Goal: Transaction & Acquisition: Subscribe to service/newsletter

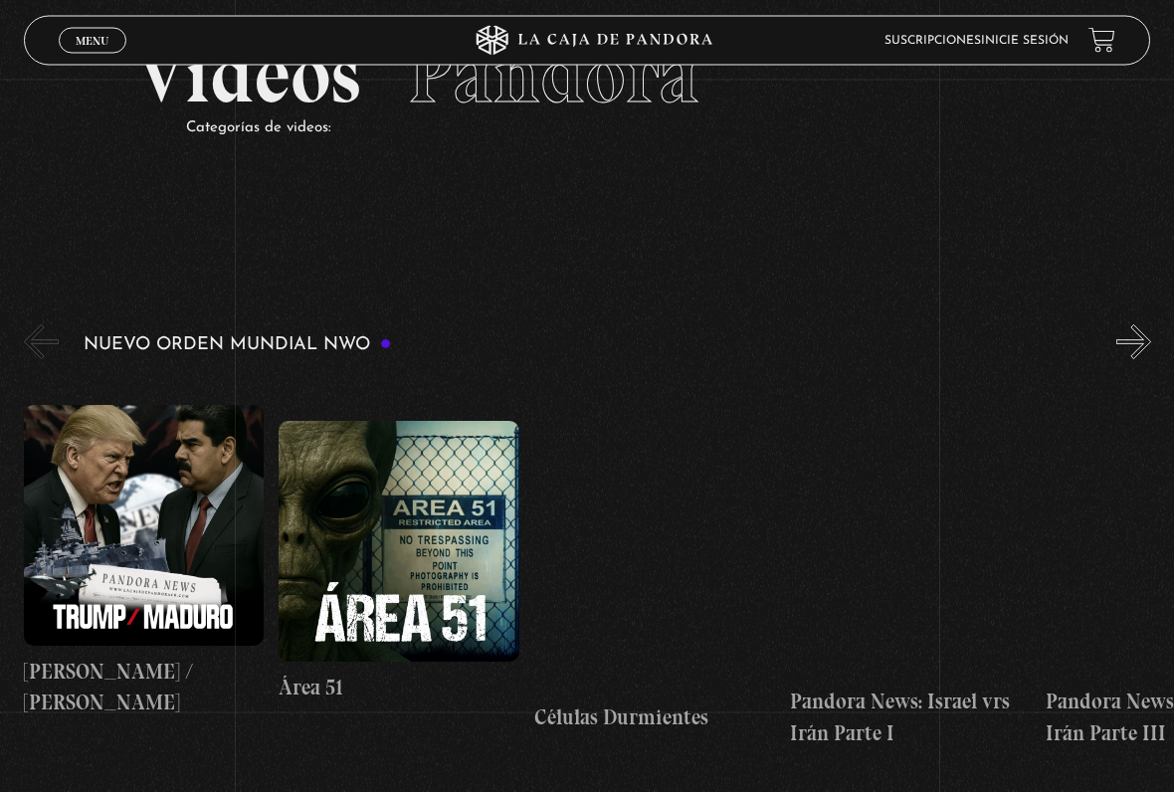
scroll to position [107, 0]
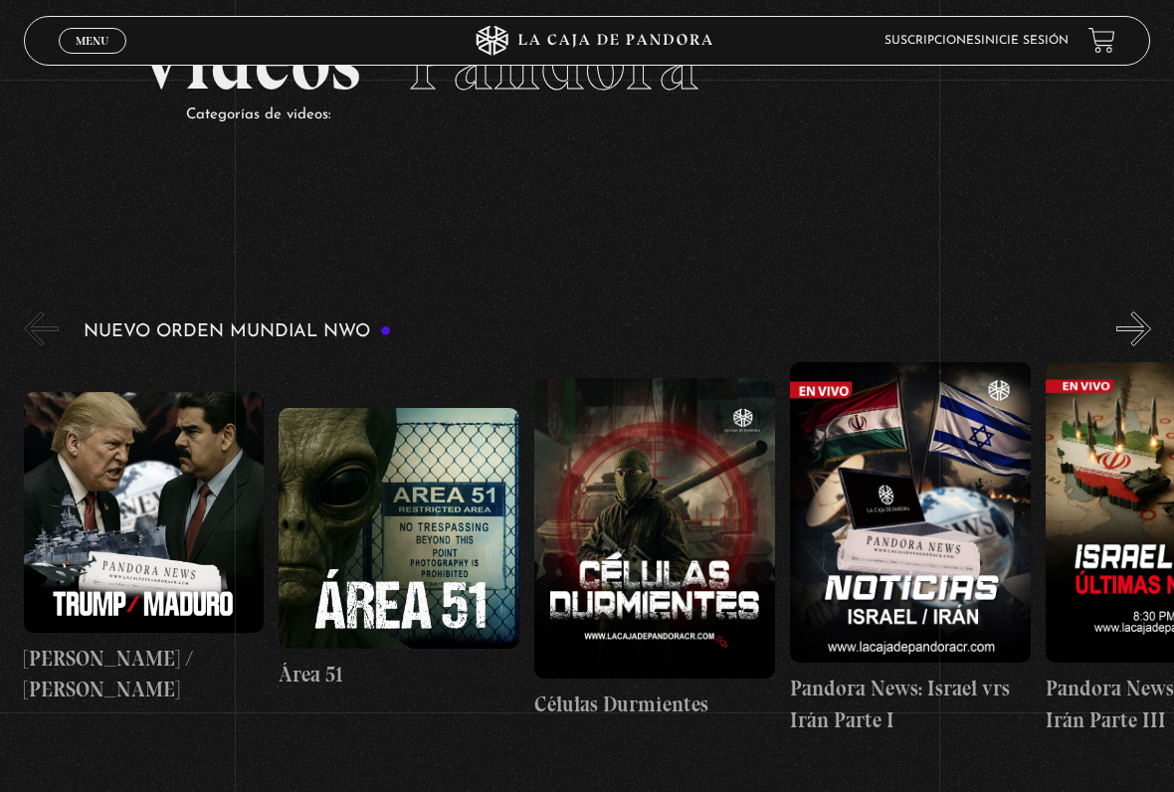
click at [52, 324] on button "«" at bounding box center [41, 329] width 35 height 35
click at [238, 323] on h3 "Nuevo Orden Mundial NWO" at bounding box center [238, 331] width 309 height 19
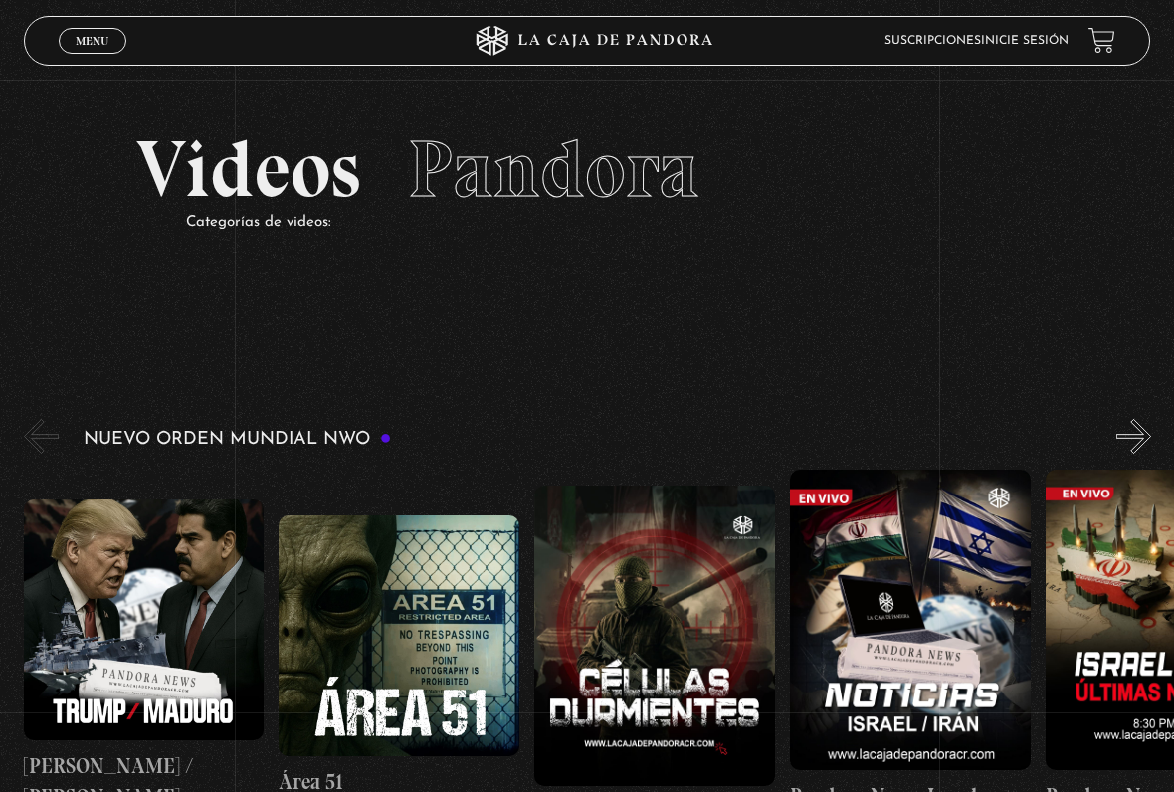
click at [346, 445] on h3 "Nuevo Orden Mundial NWO" at bounding box center [238, 439] width 309 height 19
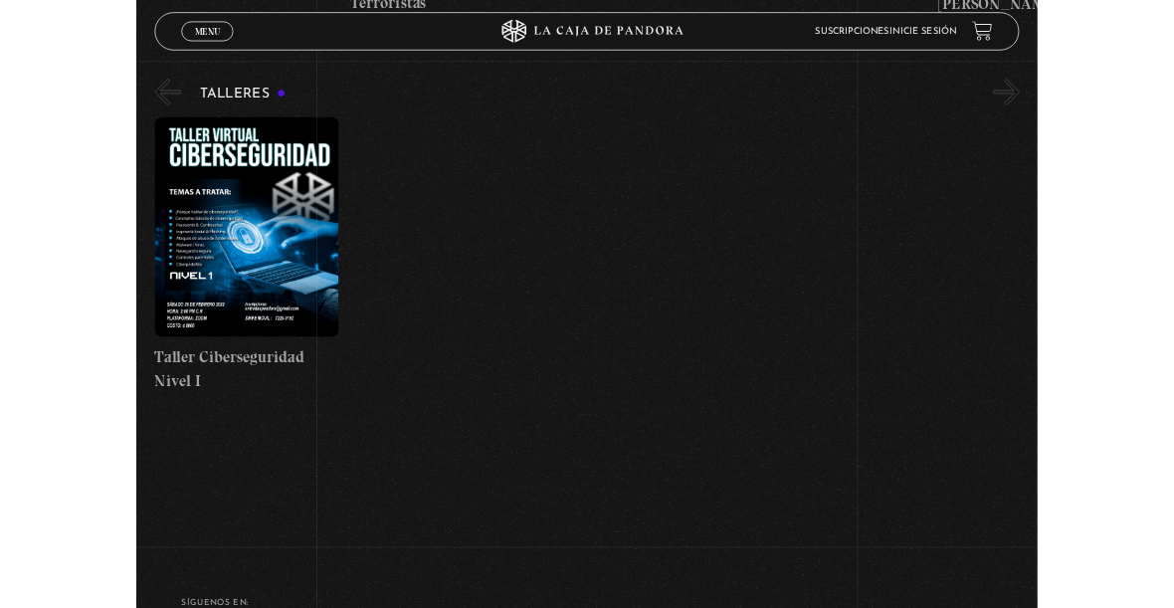
scroll to position [8298, 0]
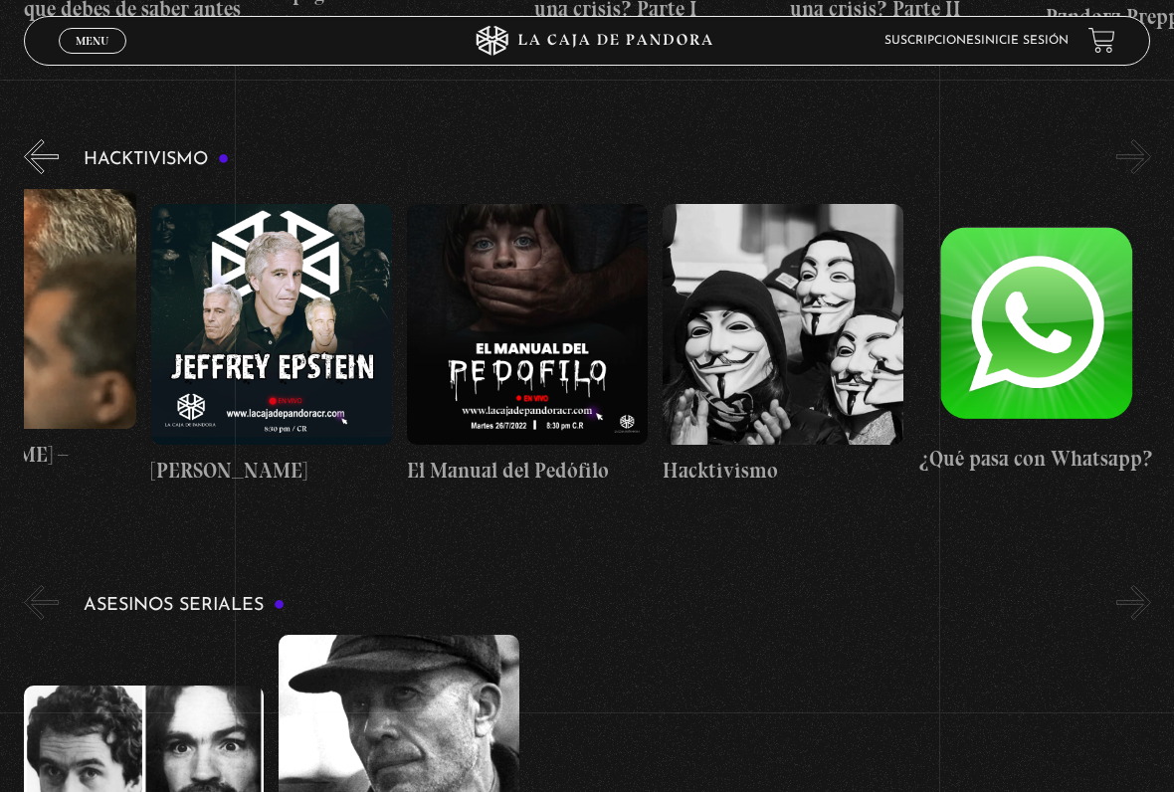
scroll to position [0, 127]
click at [1059, 346] on figure at bounding box center [1039, 324] width 241 height 216
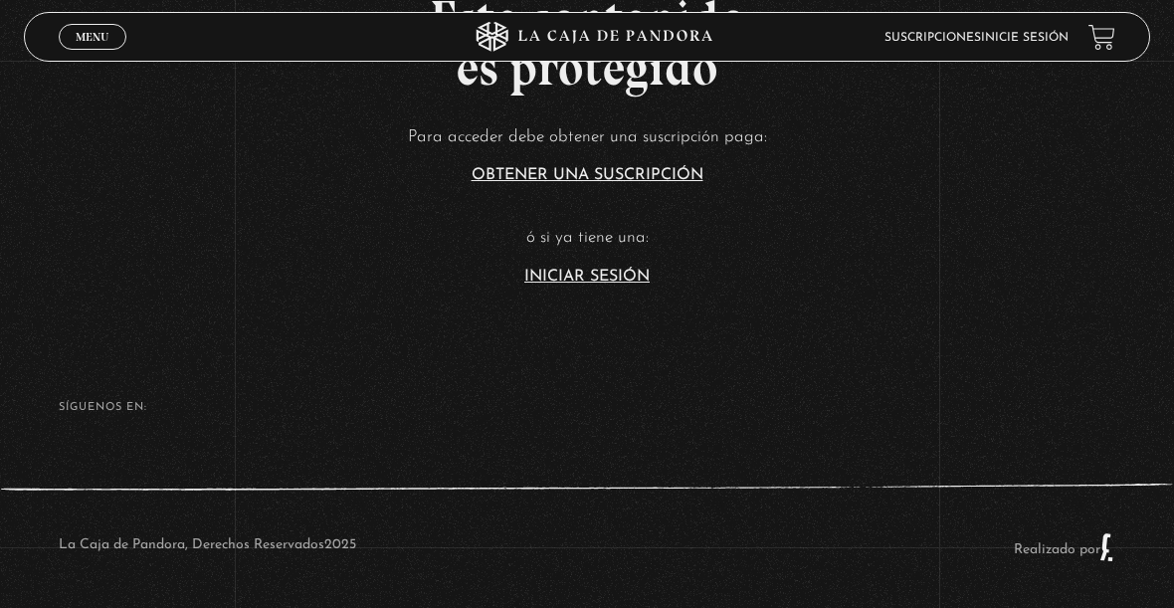
scroll to position [158, 0]
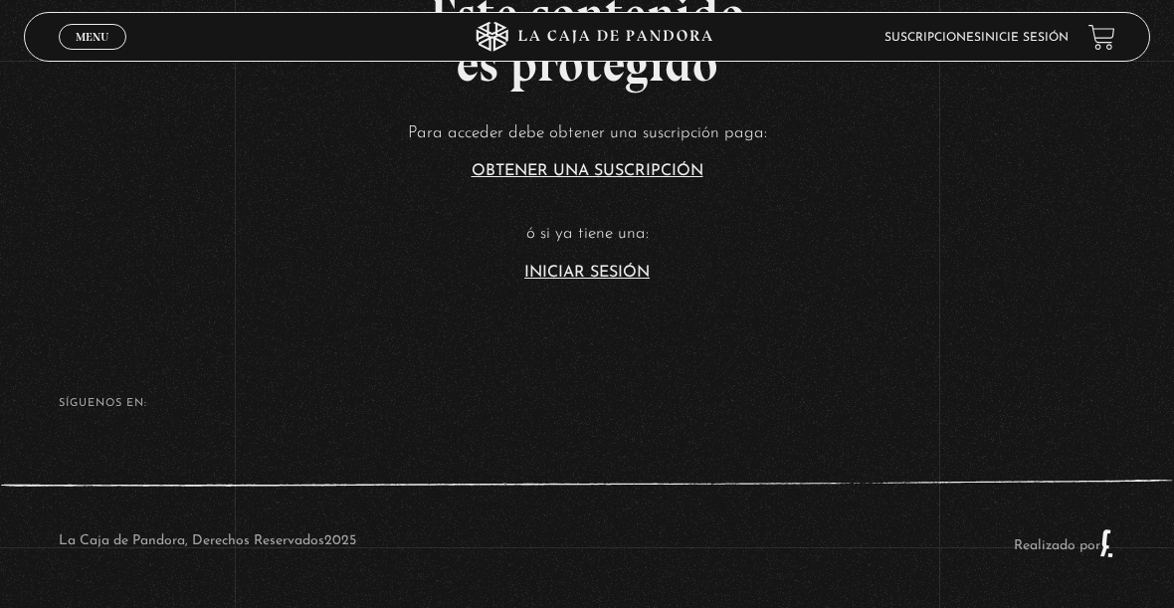
click at [586, 259] on article "Para acceder debe obtener una suscripción paga: Obtener una suscripción ó si ya…" at bounding box center [587, 199] width 1174 height 162
click at [586, 276] on link "Iniciar Sesión" at bounding box center [586, 273] width 125 height 16
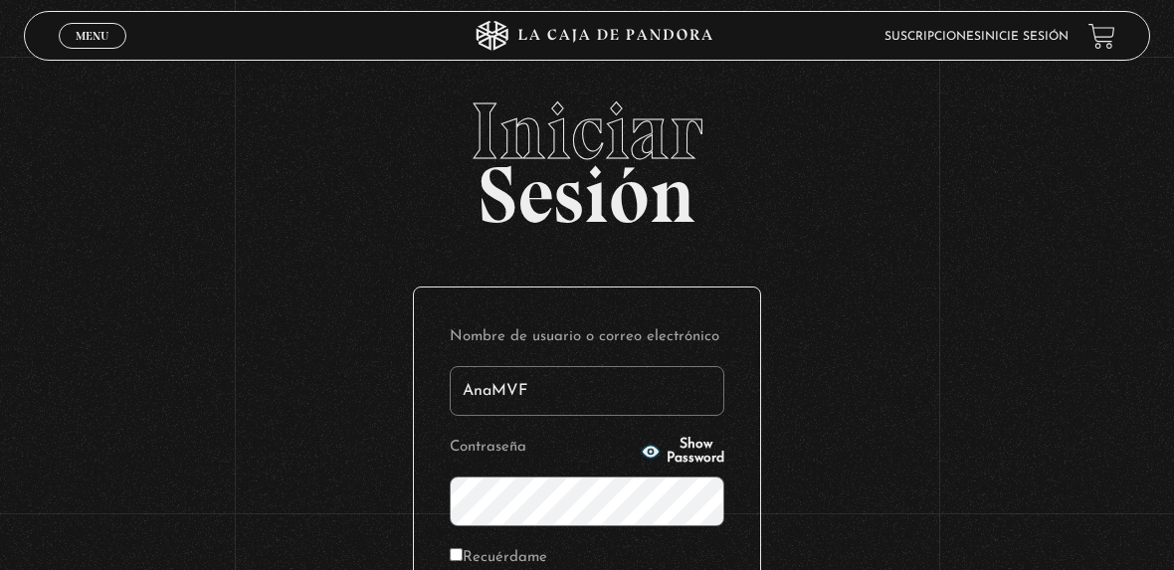
type input "AnaMVF"
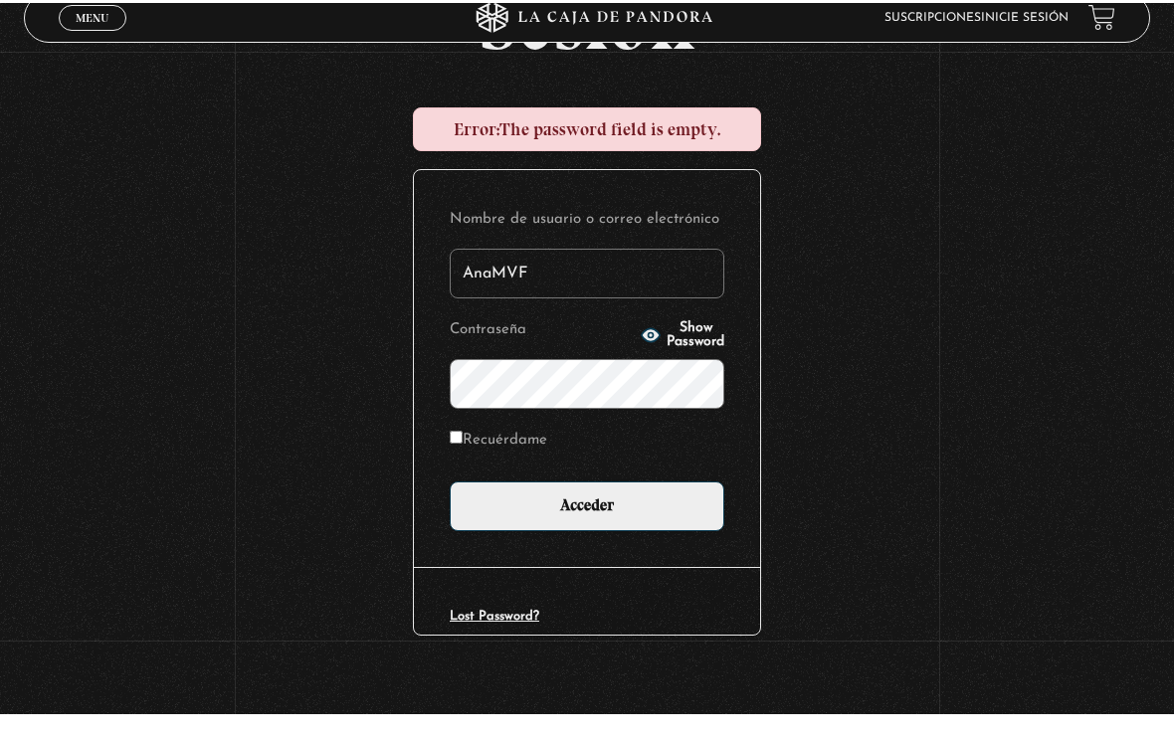
scroll to position [183, 0]
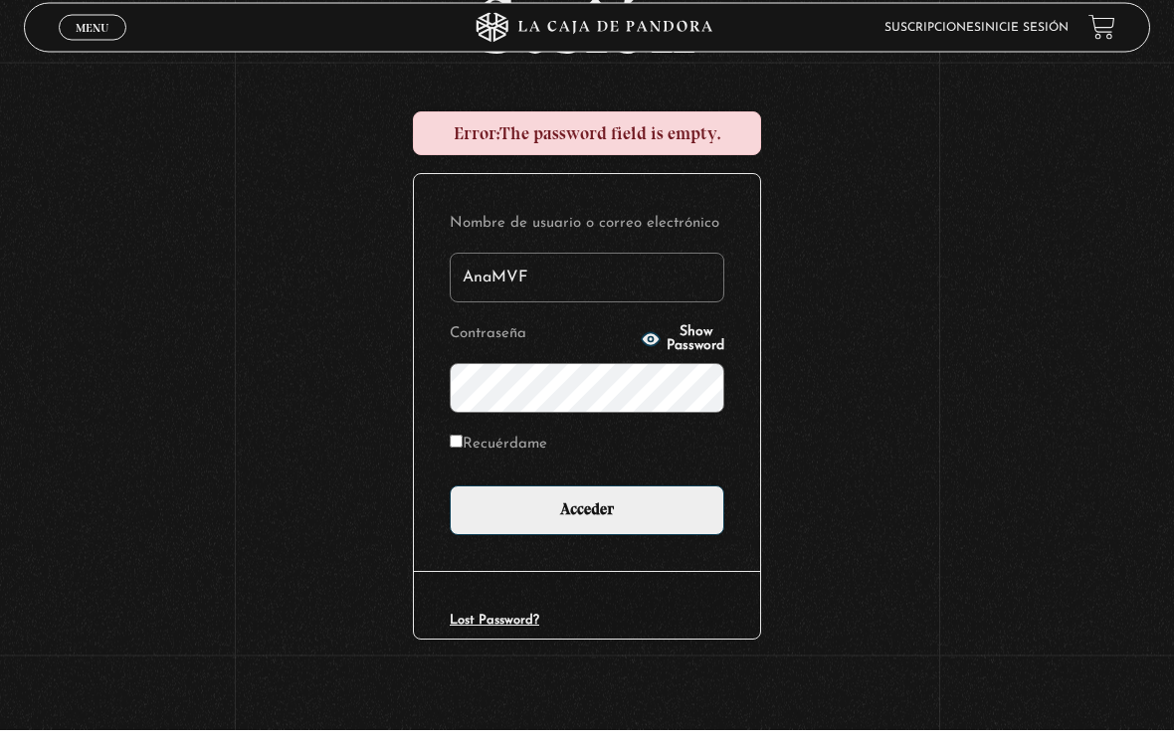
click at [456, 456] on label "Recuérdame" at bounding box center [499, 457] width 98 height 27
click at [456, 456] on input "Recuérdame" at bounding box center [456, 454] width 13 height 13
checkbox input "true"
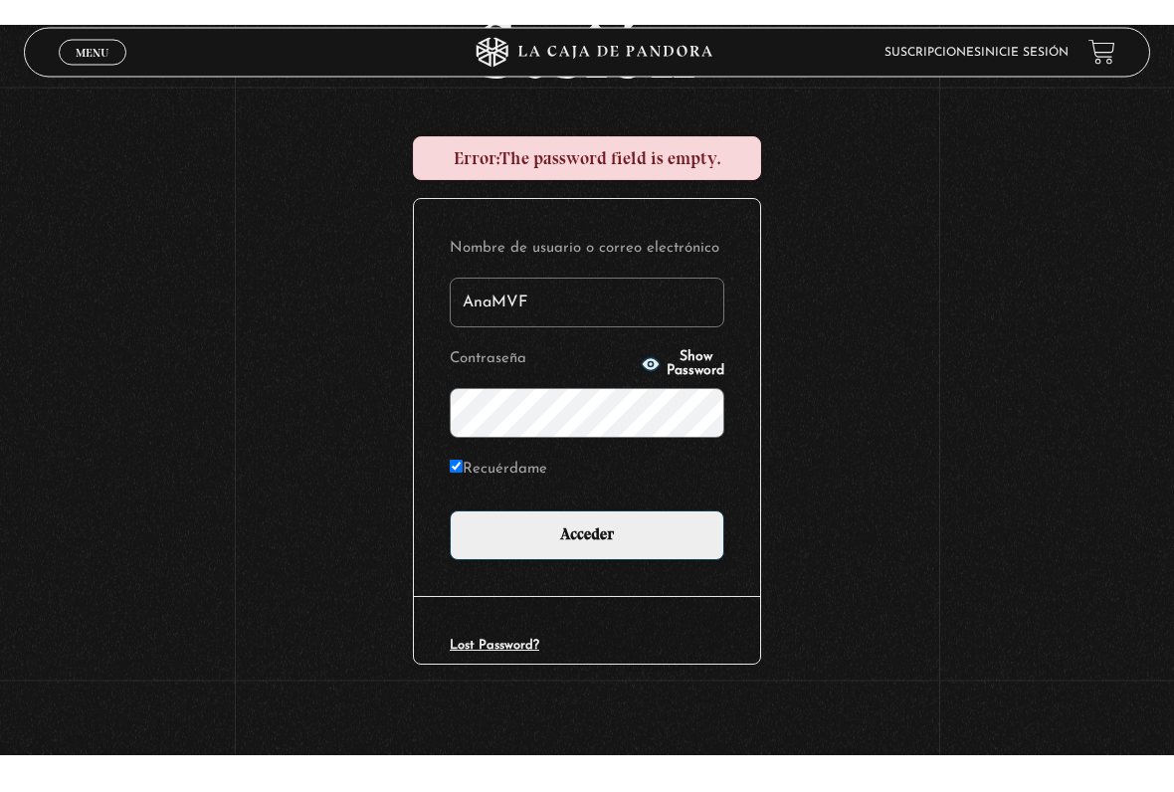
scroll to position [151, 0]
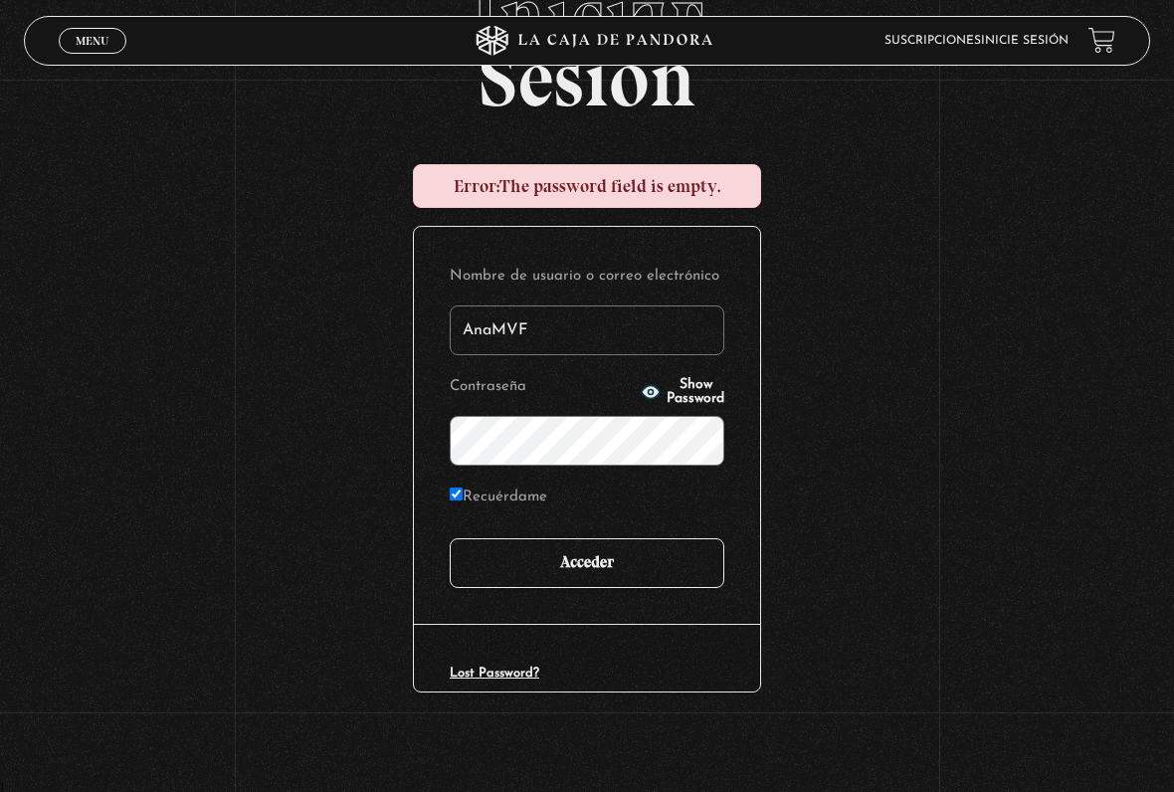
click at [604, 585] on input "Acceder" at bounding box center [587, 563] width 275 height 50
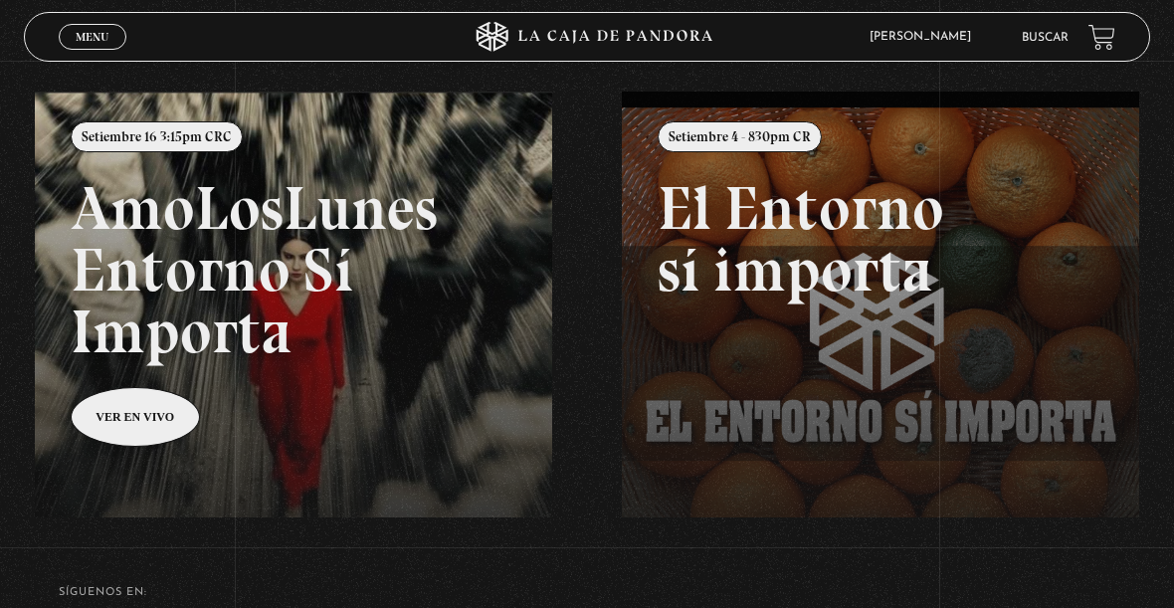
scroll to position [126, 0]
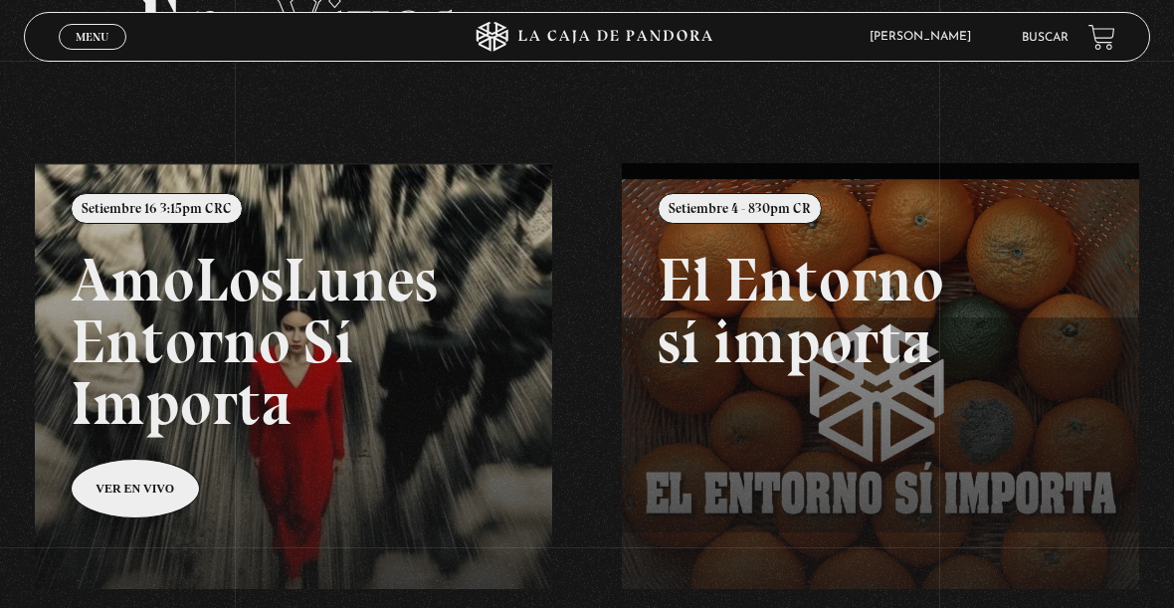
click at [355, 333] on link at bounding box center [622, 467] width 1174 height 608
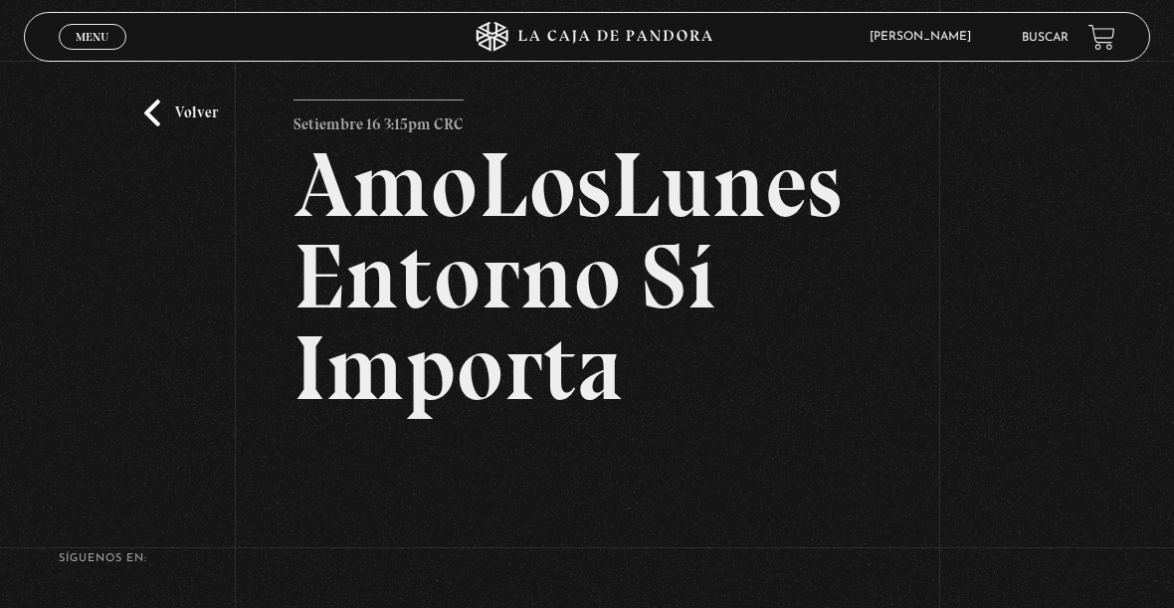
scroll to position [27, 0]
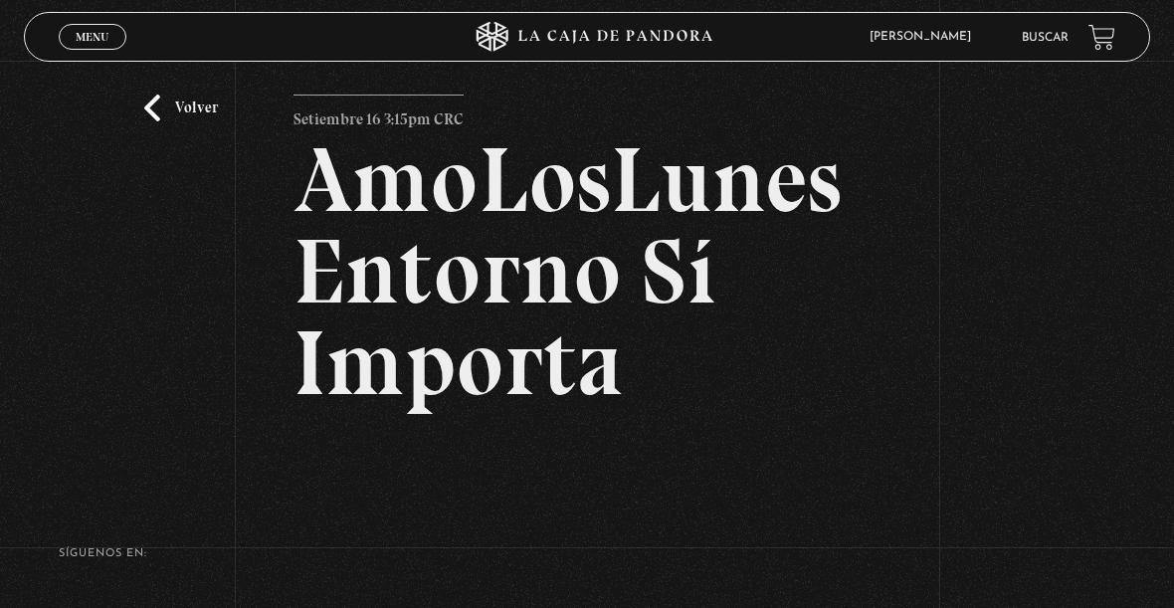
click at [623, 301] on h2 "AmoLosLunes Entorno Sí Importa" at bounding box center [587, 271] width 586 height 275
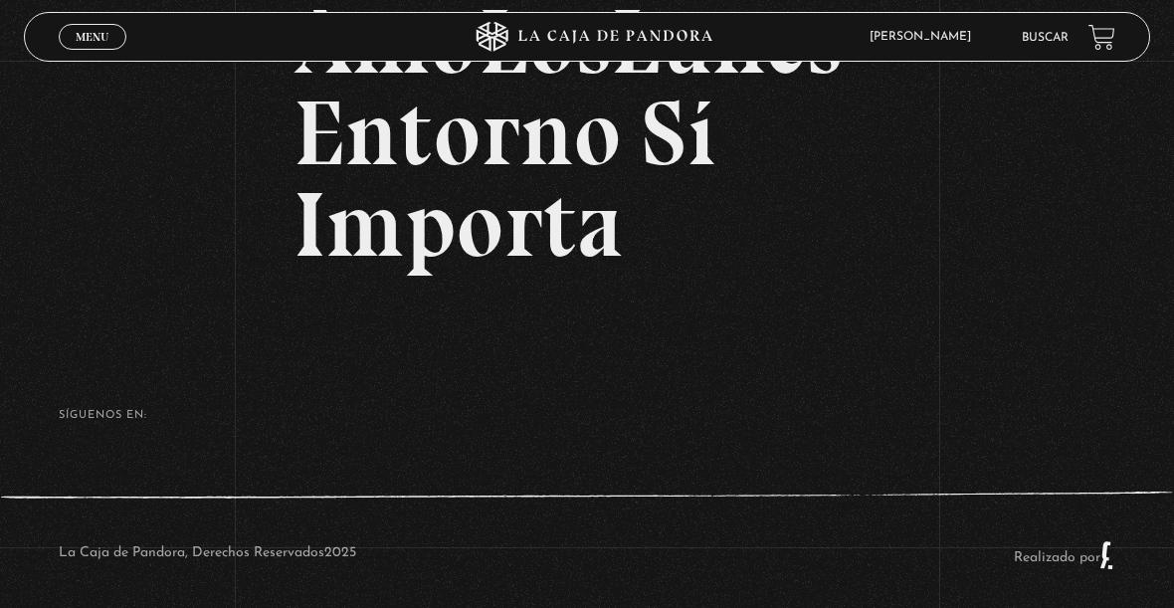
scroll to position [164, 0]
click at [541, 287] on article "Setiembre 16 3:15pm CRC AmoLosLunes Entorno Sí Importa" at bounding box center [587, 129] width 586 height 344
click at [589, 252] on h2 "AmoLosLunes Entorno Sí Importa" at bounding box center [587, 134] width 586 height 275
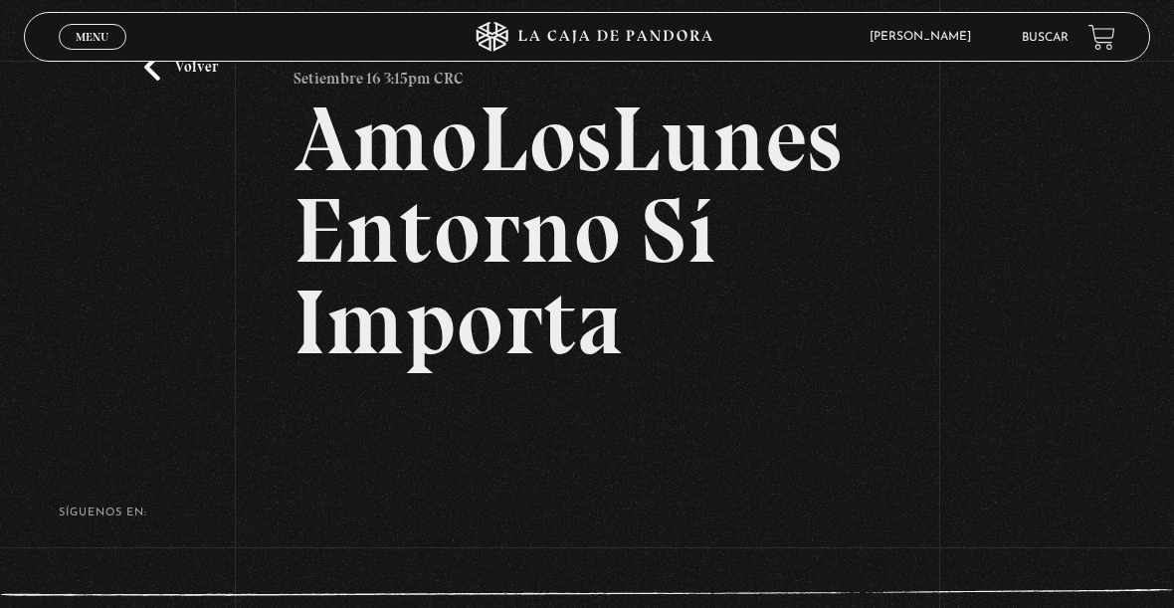
scroll to position [0, 0]
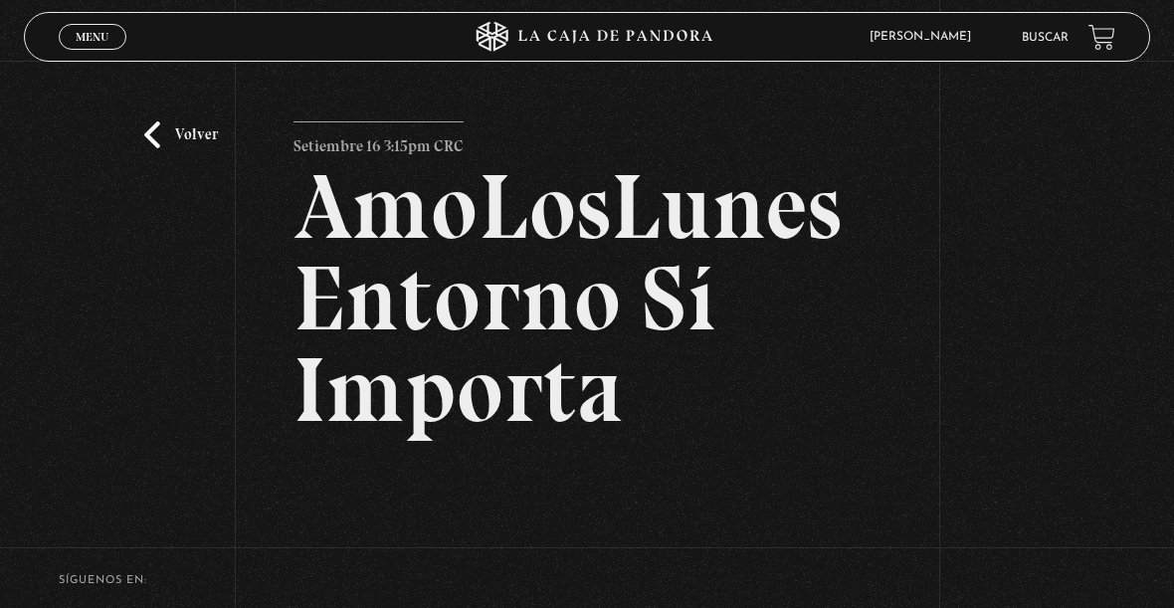
click at [550, 333] on h2 "AmoLosLunes Entorno Sí Importa" at bounding box center [587, 298] width 586 height 275
click at [170, 125] on link "Volver" at bounding box center [181, 134] width 74 height 27
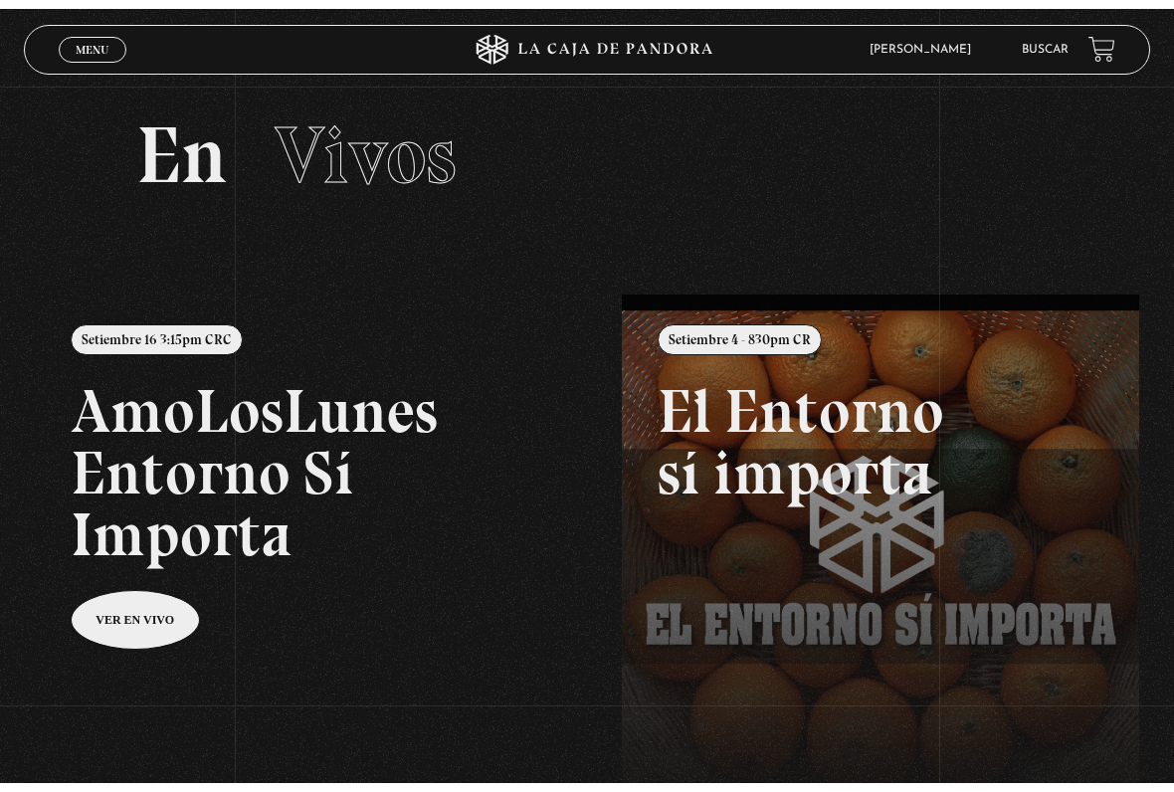
scroll to position [19, 0]
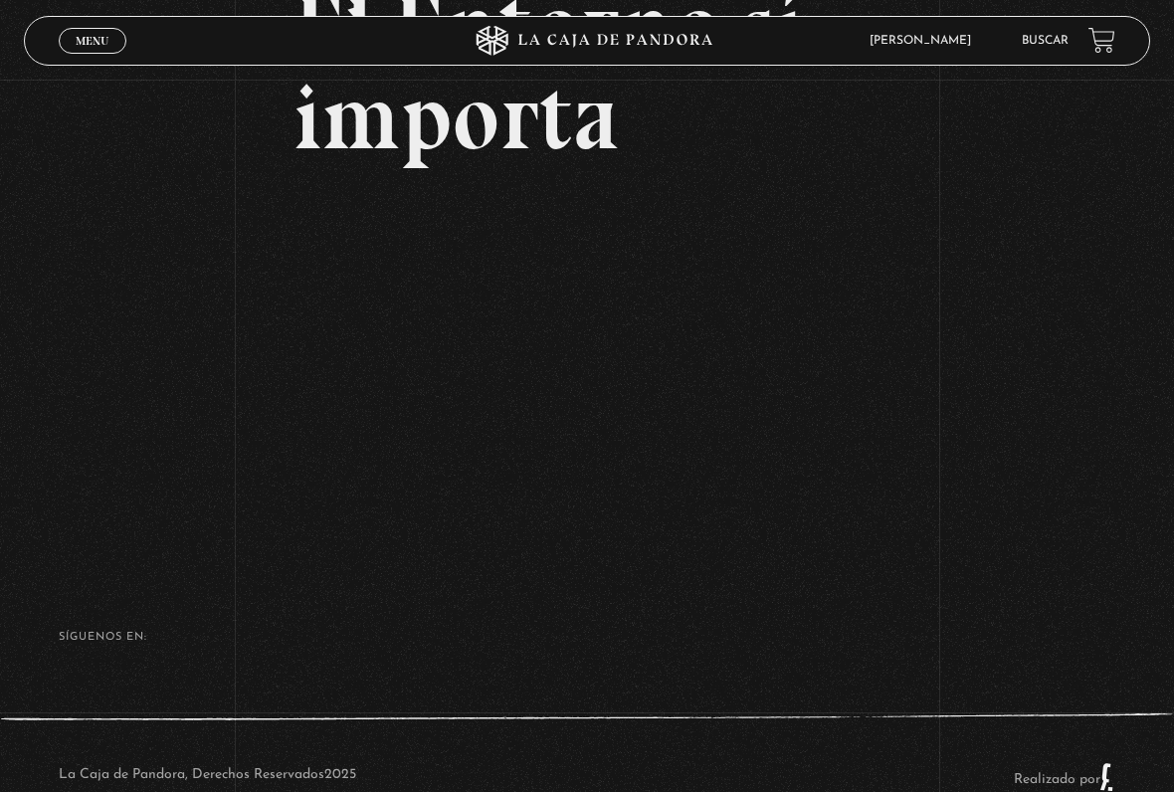
scroll to position [191, 0]
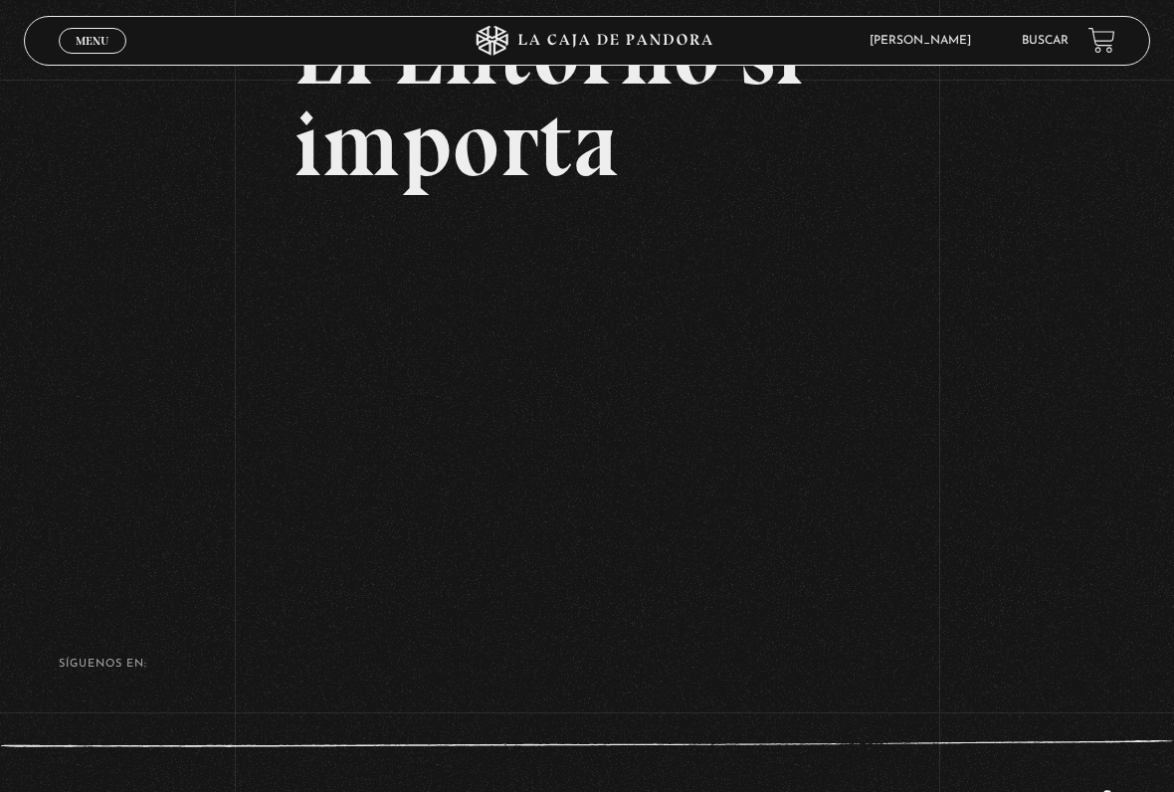
click at [885, 541] on div "Volver Setiembre 4 - 830pm CR El Entorno sí importa" at bounding box center [587, 240] width 1174 height 702
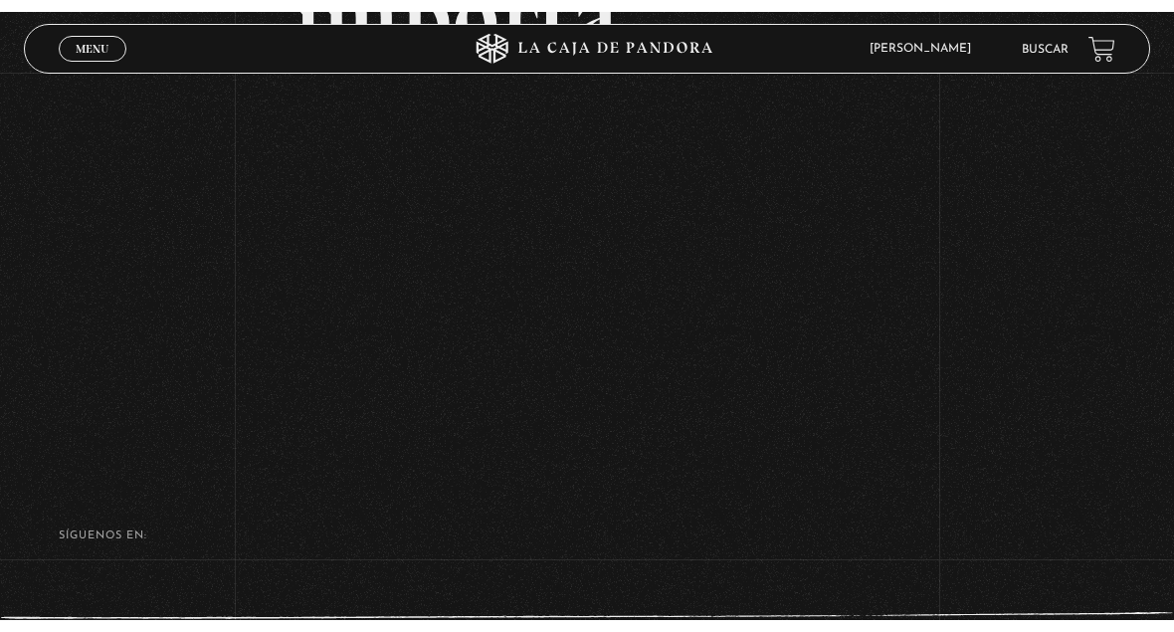
scroll to position [271, 0]
